Goal: Check status: Check status

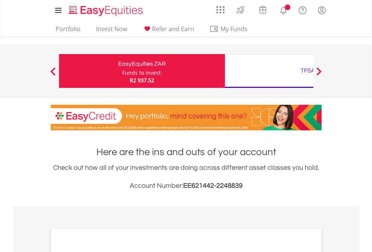
click at [122, 71] on div "Funds to invest:" at bounding box center [142, 73] width 40 height 8
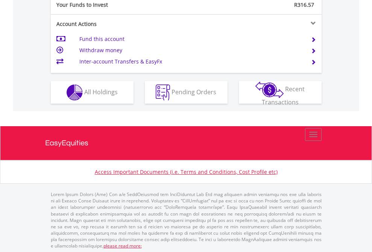
scroll to position [751, 0]
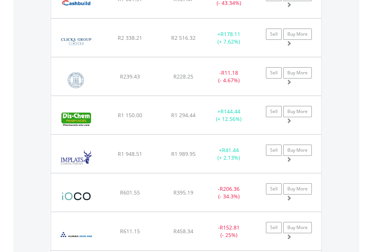
scroll to position [72, 118]
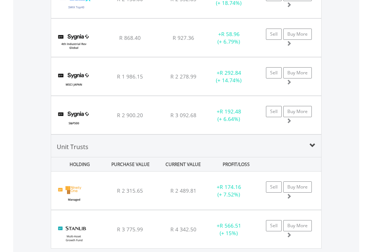
scroll to position [72, 118]
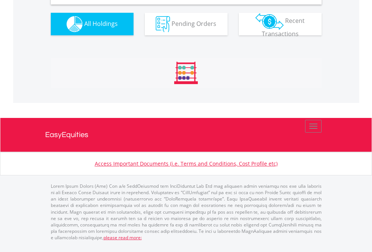
scroll to position [727, 0]
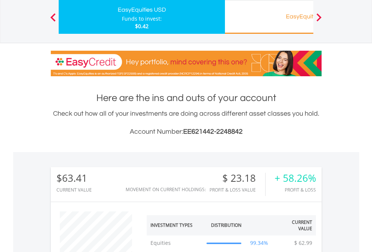
scroll to position [72, 118]
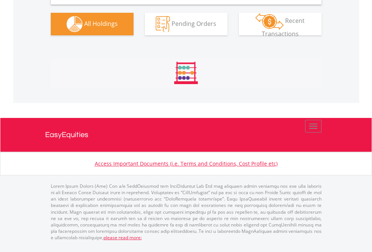
scroll to position [748, 0]
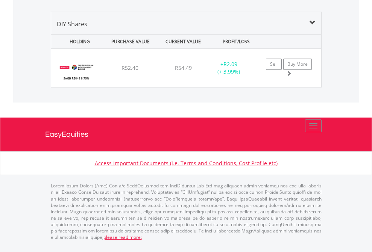
scroll to position [54, 0]
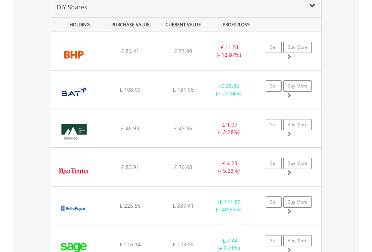
scroll to position [727, 0]
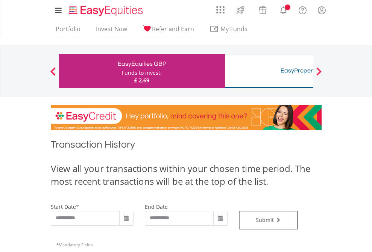
type input "**********"
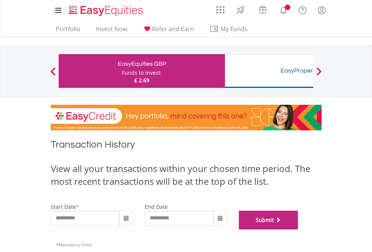
click at [298, 230] on button "Submit" at bounding box center [268, 220] width 59 height 19
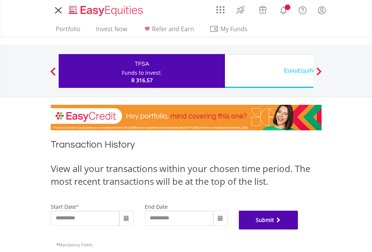
click at [298, 230] on button "Submit" at bounding box center [268, 220] width 59 height 19
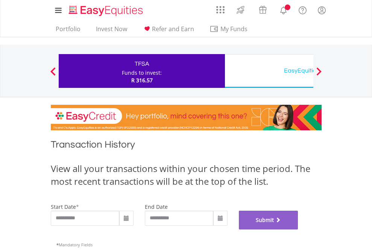
scroll to position [305, 0]
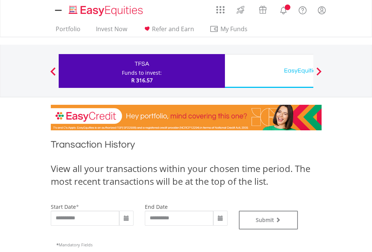
click at [269, 71] on div "EasyEquities USD" at bounding box center [307, 70] width 157 height 11
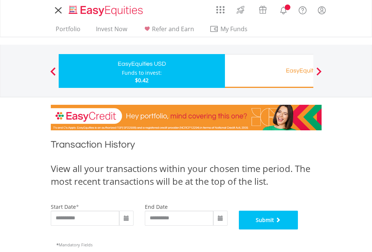
click at [298, 230] on button "Submit" at bounding box center [268, 220] width 59 height 19
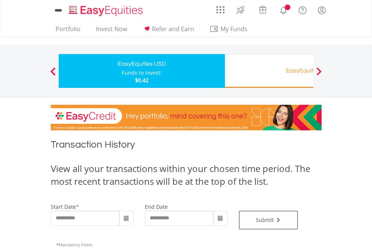
click at [269, 71] on div "EasyEquities RA" at bounding box center [307, 70] width 157 height 11
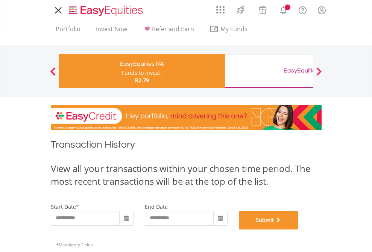
click at [298, 230] on button "Submit" at bounding box center [268, 220] width 59 height 19
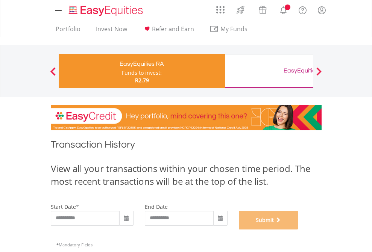
scroll to position [305, 0]
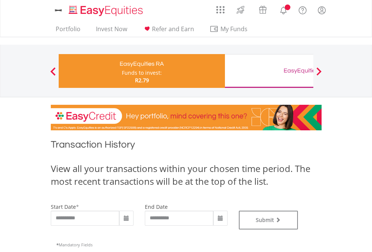
click at [269, 71] on div "EasyEquities GBP" at bounding box center [307, 70] width 157 height 11
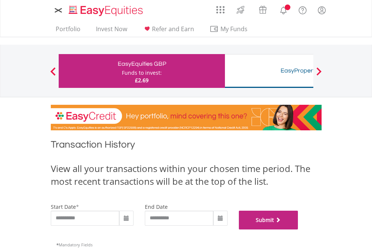
click at [298, 230] on button "Submit" at bounding box center [268, 220] width 59 height 19
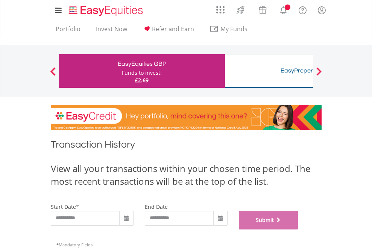
scroll to position [305, 0]
